Goal: Transaction & Acquisition: Purchase product/service

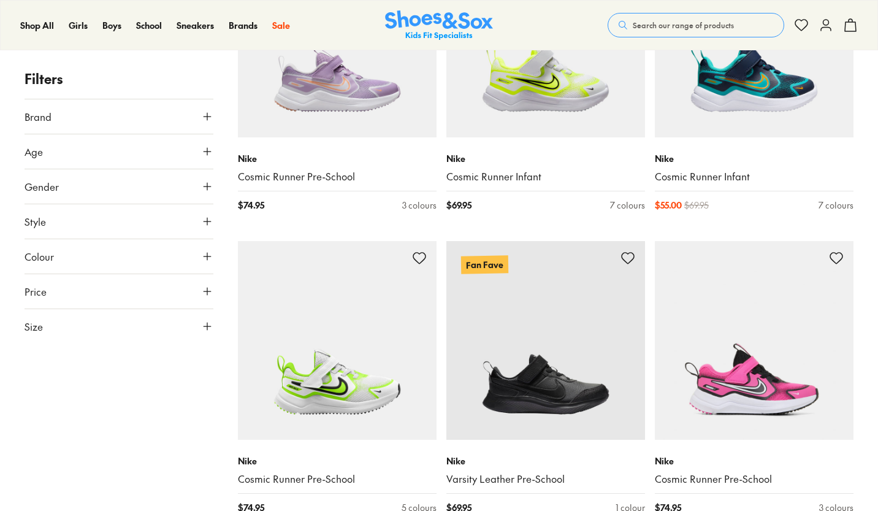
scroll to position [2416, 0]
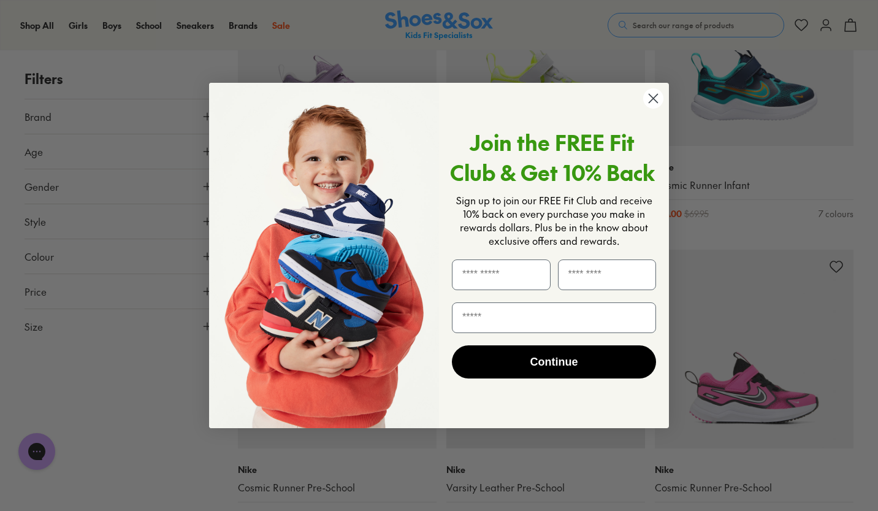
scroll to position [0, 0]
click at [648, 100] on circle "Close dialog" at bounding box center [653, 98] width 20 height 20
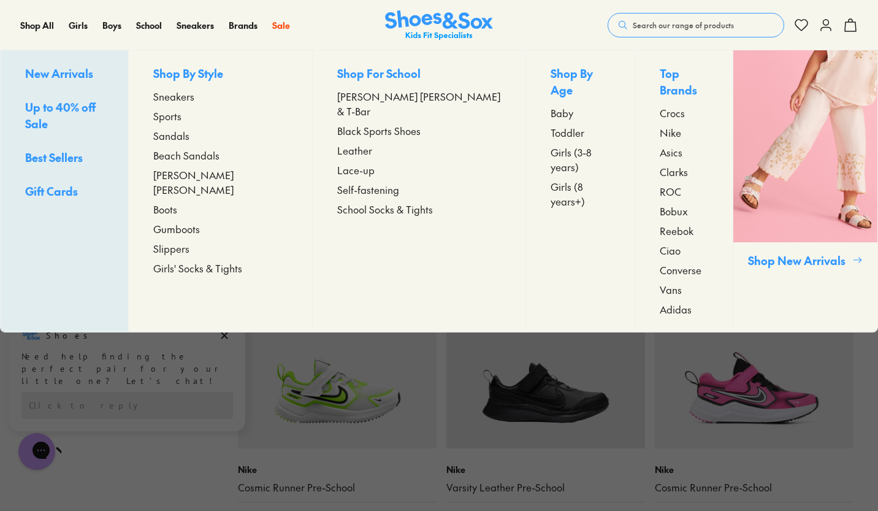
click at [364, 95] on span "[PERSON_NAME] [PERSON_NAME] & T-Bar" at bounding box center [419, 103] width 164 height 29
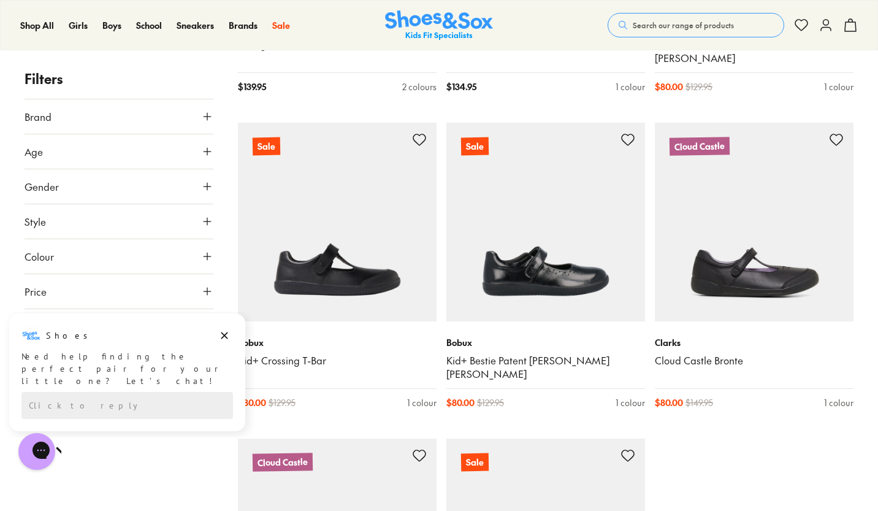
scroll to position [2690, 0]
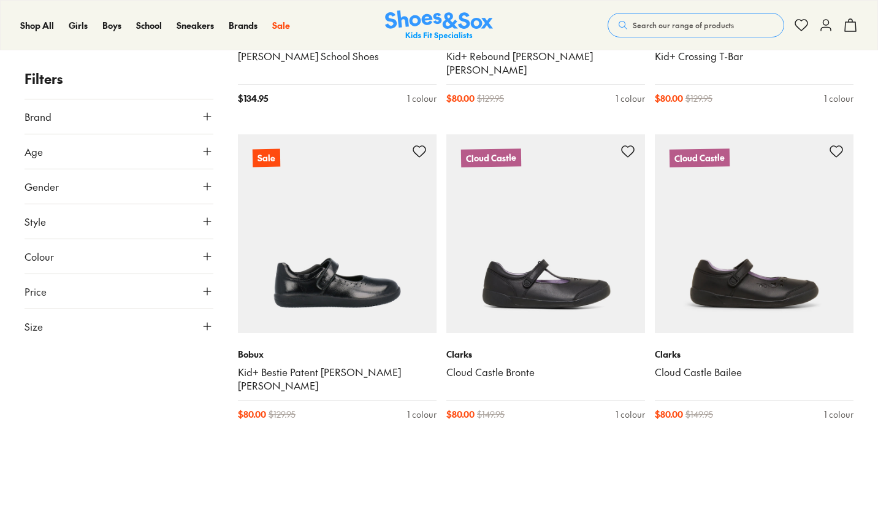
scroll to position [2282, 0]
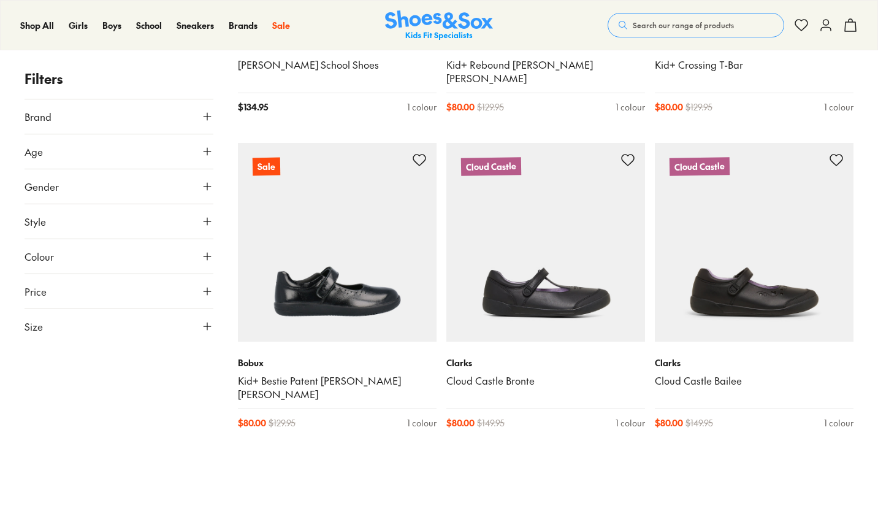
drag, startPoint x: 882, startPoint y: 55, endPoint x: 860, endPoint y: 319, distance: 265.2
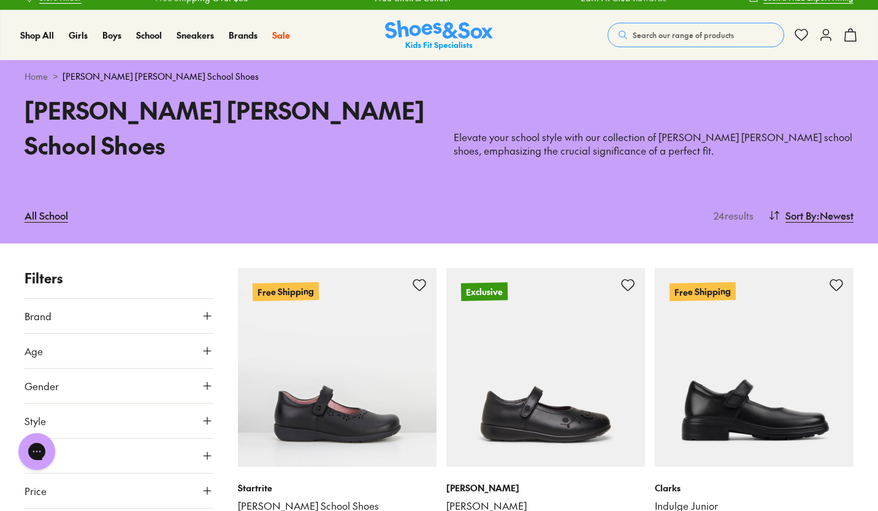
scroll to position [0, 0]
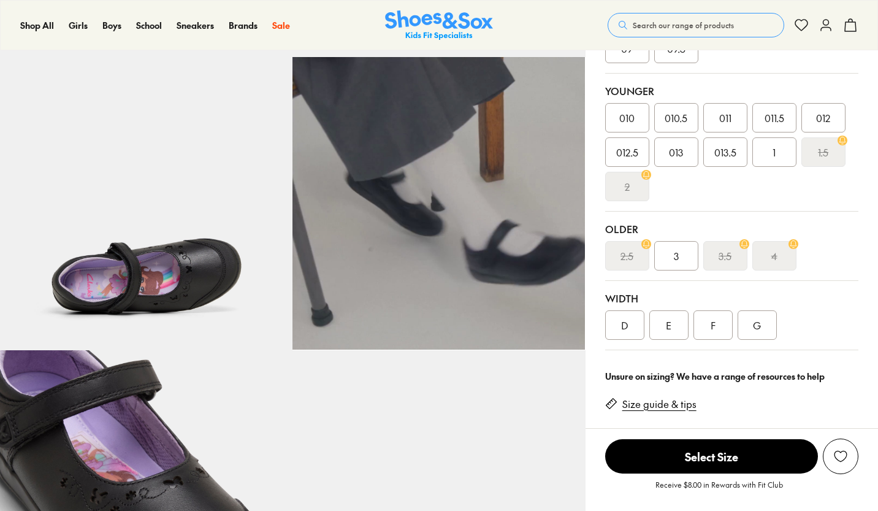
scroll to position [500, 0]
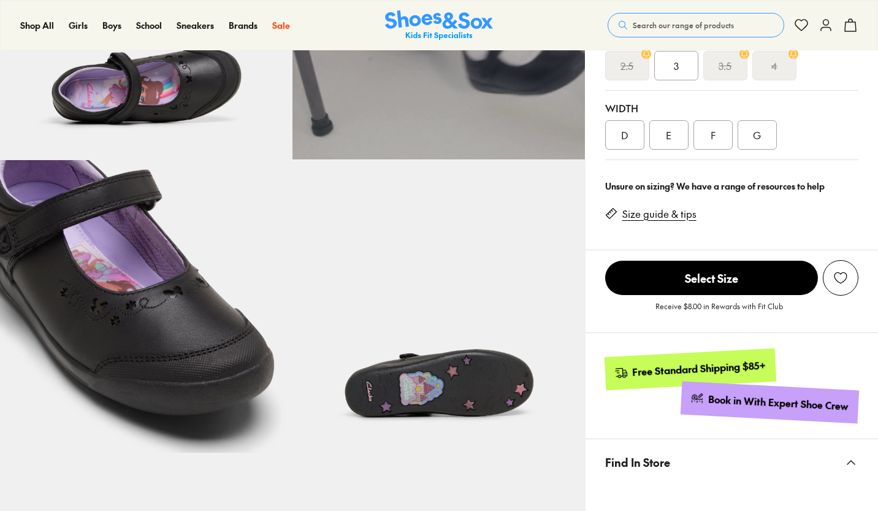
select select "*"
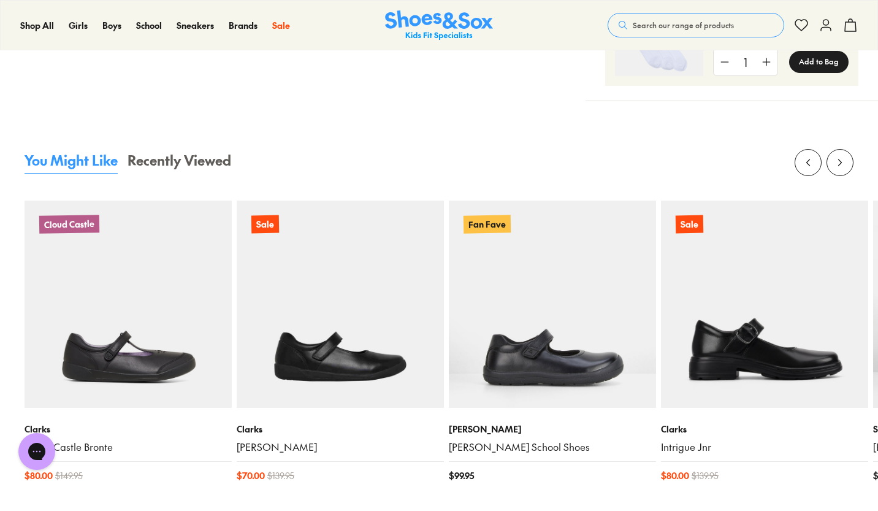
scroll to position [0, 0]
drag, startPoint x: 879, startPoint y: 48, endPoint x: 881, endPoint y: 223, distance: 174.2
click at [878, 223] on html "Skip to Main Content Store Finder Free Shipping Over $85 Free Click & Collect E…" at bounding box center [439, 332] width 878 height 3343
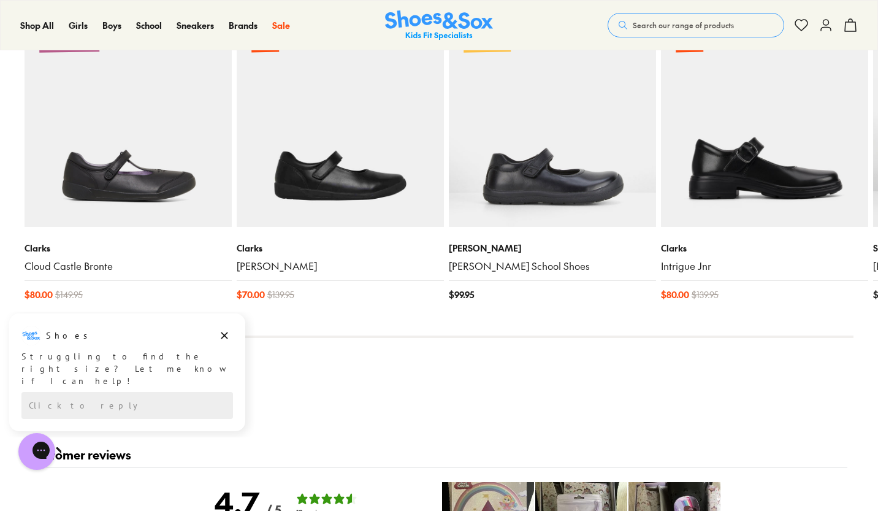
scroll to position [1580, 0]
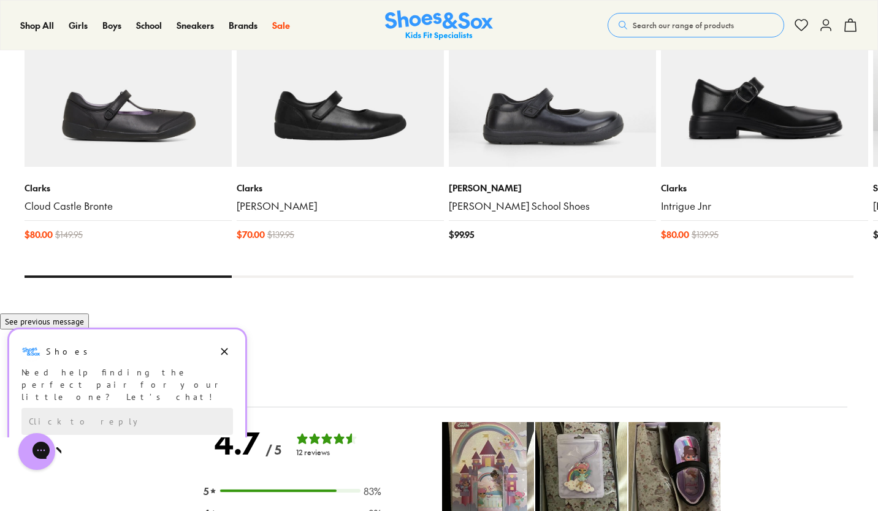
click at [173, 86] on img at bounding box center [128, 63] width 207 height 207
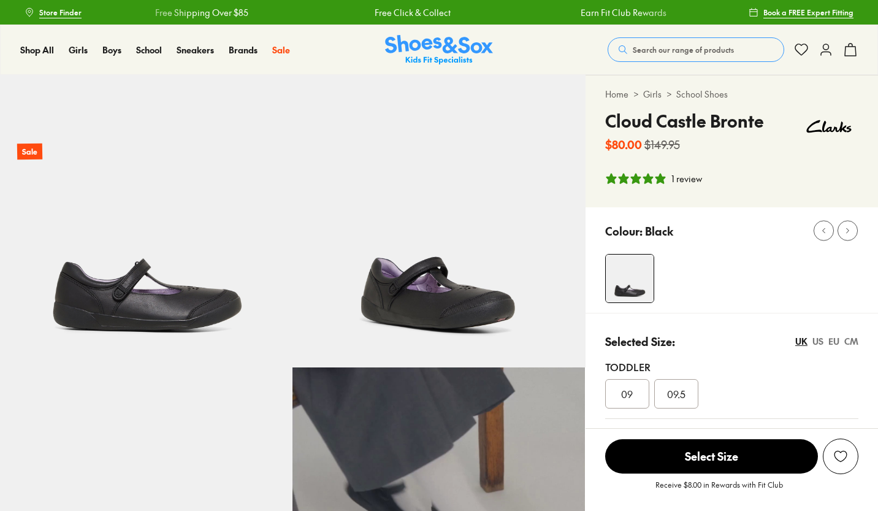
select select "*"
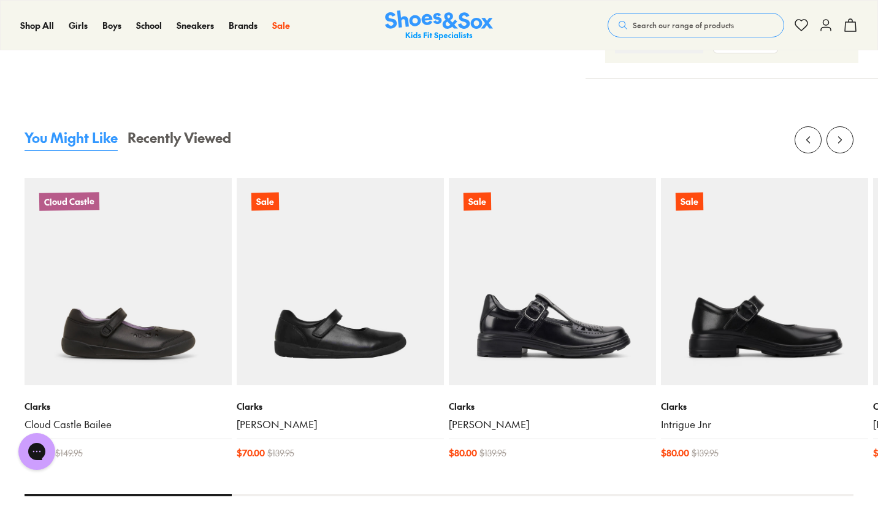
scroll to position [1404, 0]
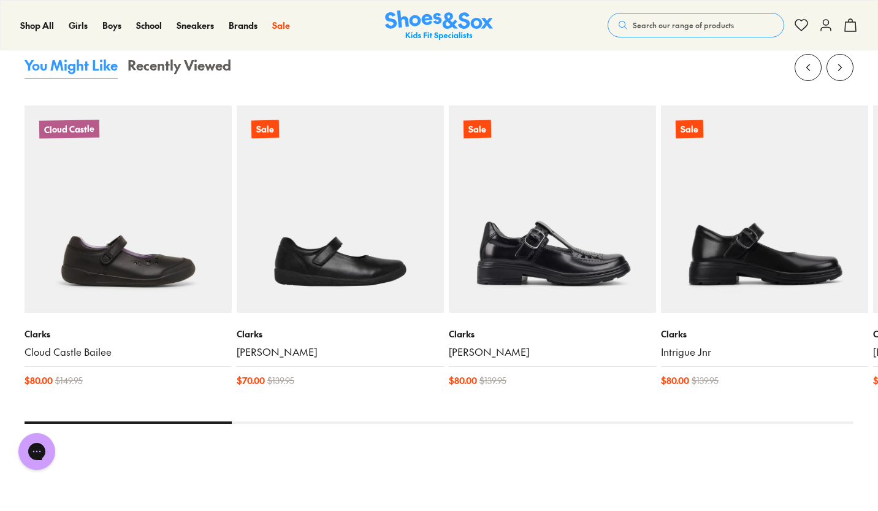
click at [398, 198] on img at bounding box center [340, 208] width 207 height 207
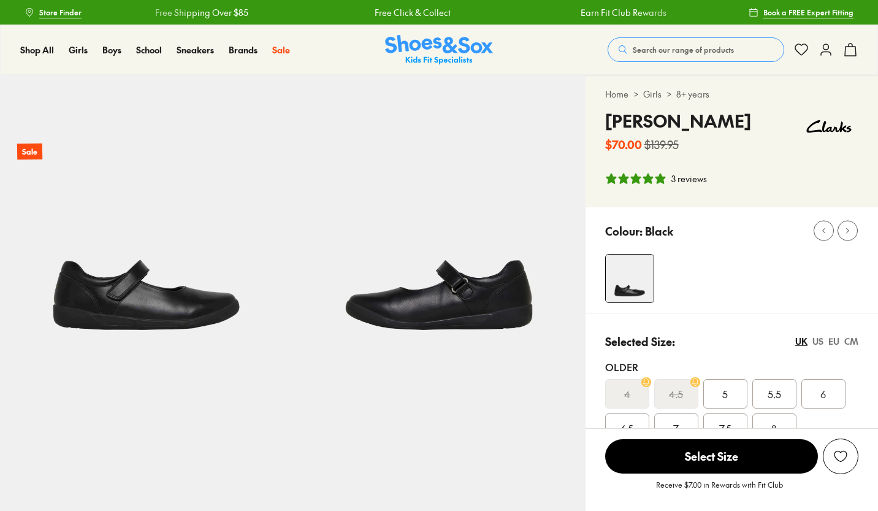
select select "*"
drag, startPoint x: 878, startPoint y: 56, endPoint x: 878, endPoint y: 91, distance: 35.6
click at [877, 69] on div "Shop All Shop All Shop All New Arrivals Up to 40% Off Sale Online Only Best Sel…" at bounding box center [439, 50] width 878 height 50
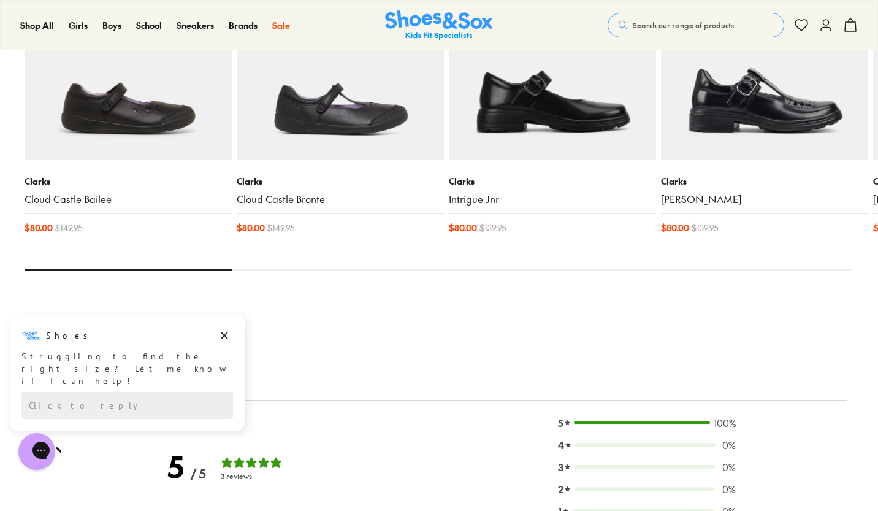
scroll to position [1350, 0]
